Goal: Check status: Check status

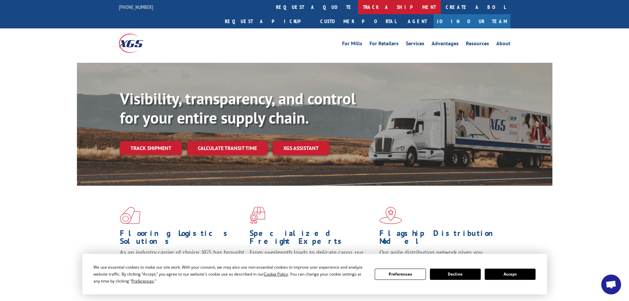
click at [358, 5] on link "track a shipment" at bounding box center [399, 7] width 83 height 14
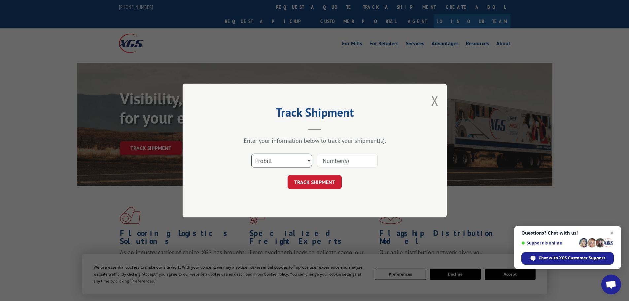
click at [309, 160] on select "Select category... Probill BOL PO" at bounding box center [281, 161] width 61 height 14
select select "bol"
click at [251, 154] on select "Select category... Probill BOL PO" at bounding box center [281, 161] width 61 height 14
paste input "7069548"
type input "7069548"
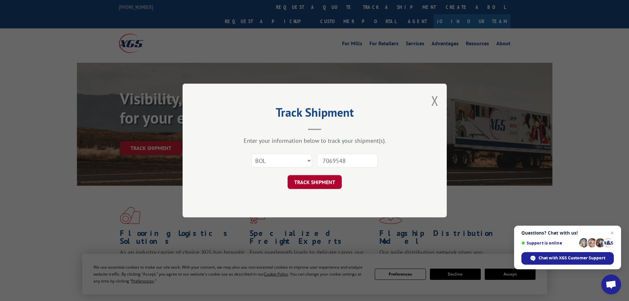
click at [314, 182] on button "TRACK SHIPMENT" at bounding box center [315, 182] width 54 height 14
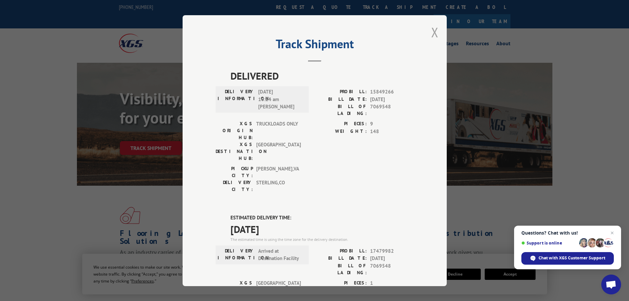
click at [432, 31] on button "Close modal" at bounding box center [434, 32] width 7 height 18
